Goal: Transaction & Acquisition: Purchase product/service

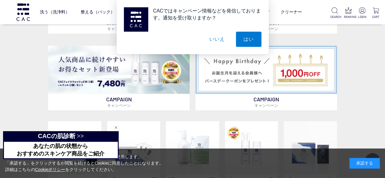
scroll to position [288, 0]
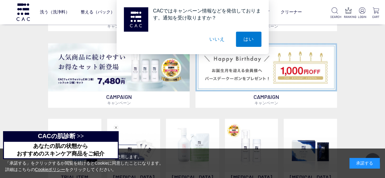
click at [215, 37] on button "いいえ" at bounding box center [217, 39] width 30 height 15
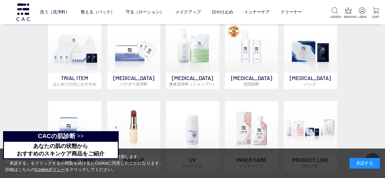
scroll to position [382, 0]
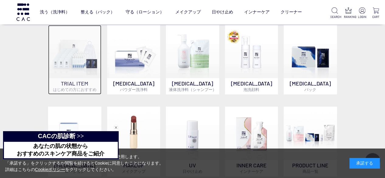
click at [84, 79] on p "TRIAL ITEM はじめての方におすすめ" at bounding box center [74, 86] width 53 height 16
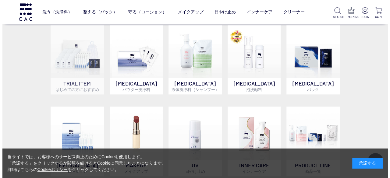
scroll to position [380, 0]
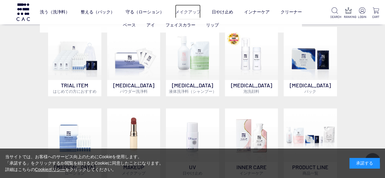
click at [194, 11] on link "メイクアップ" at bounding box center [188, 12] width 26 height 15
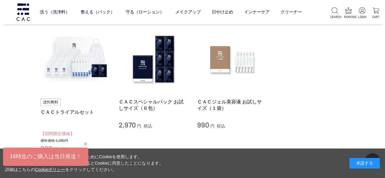
scroll to position [62, 0]
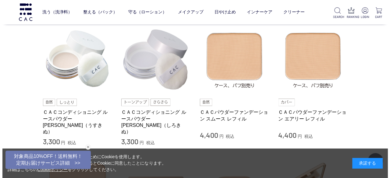
scroll to position [241, 0]
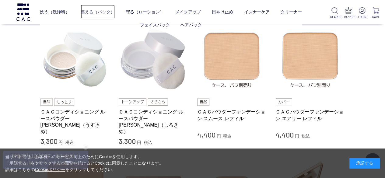
click at [112, 12] on link "整える（パック）" at bounding box center [98, 12] width 34 height 15
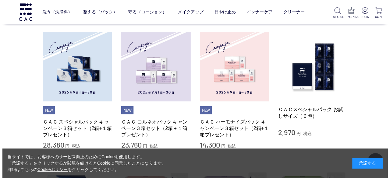
scroll to position [128, 0]
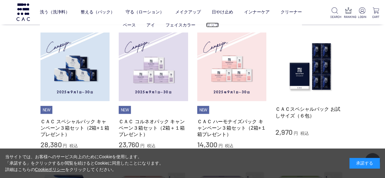
click at [212, 26] on link "リップ" at bounding box center [212, 25] width 13 height 5
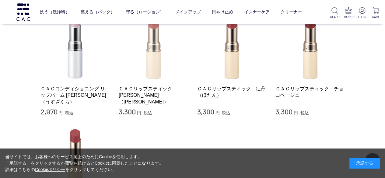
scroll to position [72, 0]
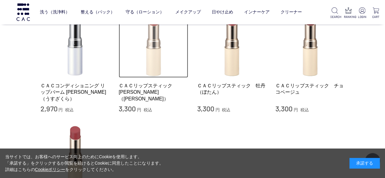
click at [168, 72] on img at bounding box center [153, 43] width 69 height 69
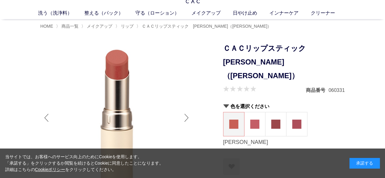
scroll to position [12, 0]
